Goal: Browse casually

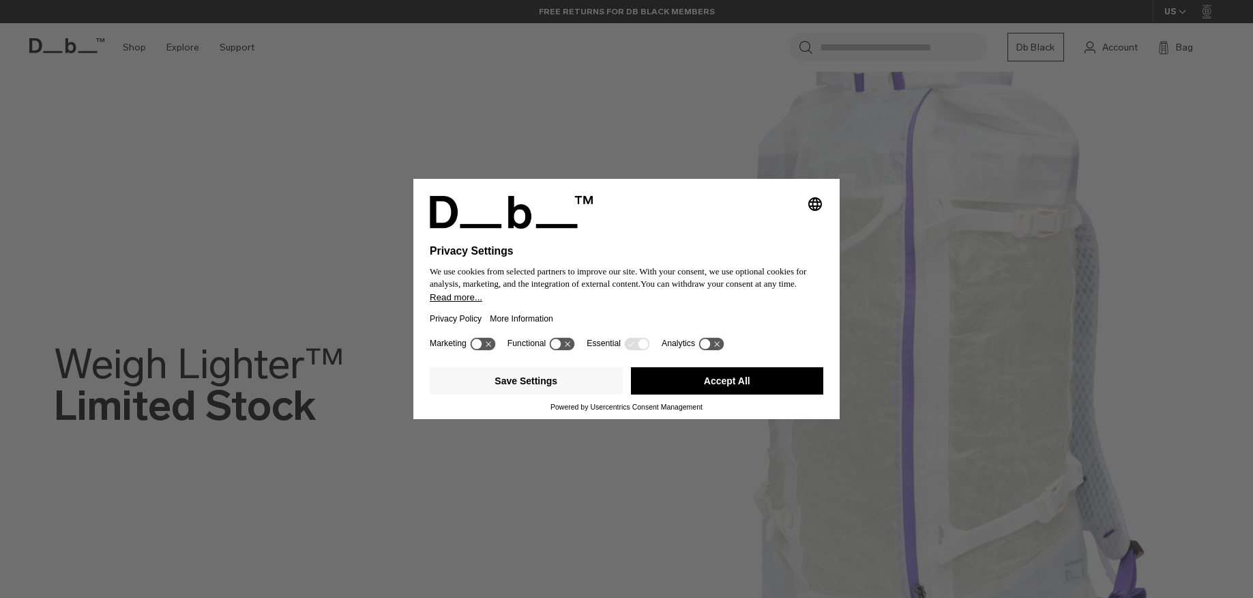
click at [712, 381] on button "Accept All" at bounding box center [727, 380] width 193 height 27
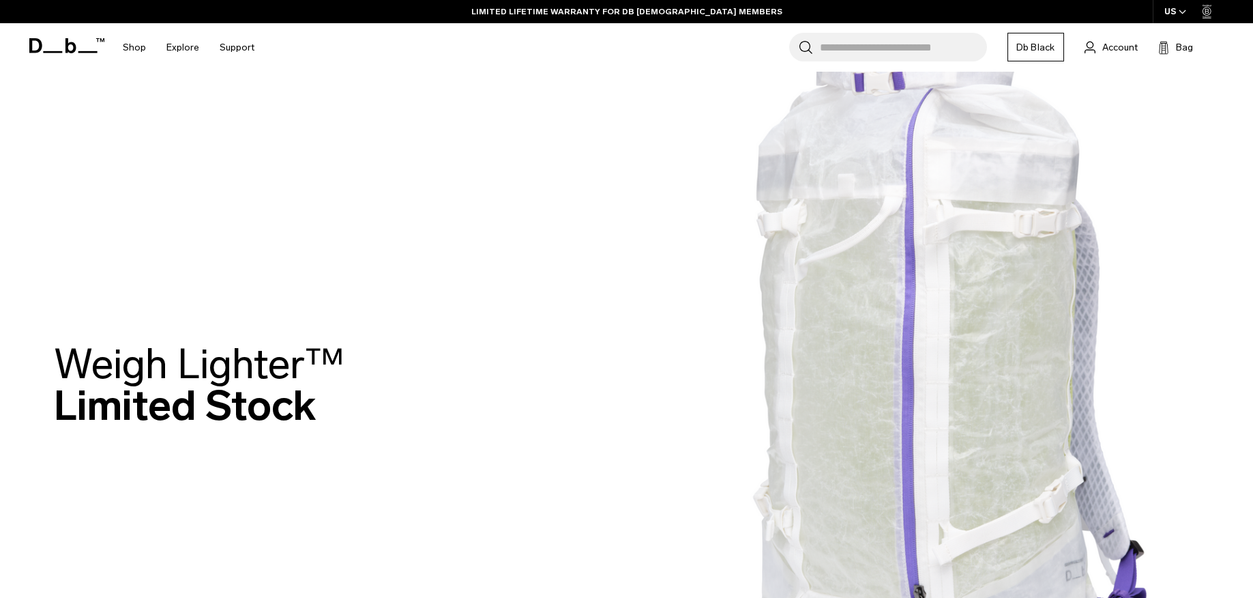
click at [68, 40] on icon at bounding box center [66, 45] width 75 height 15
